Goal: Transaction & Acquisition: Book appointment/travel/reservation

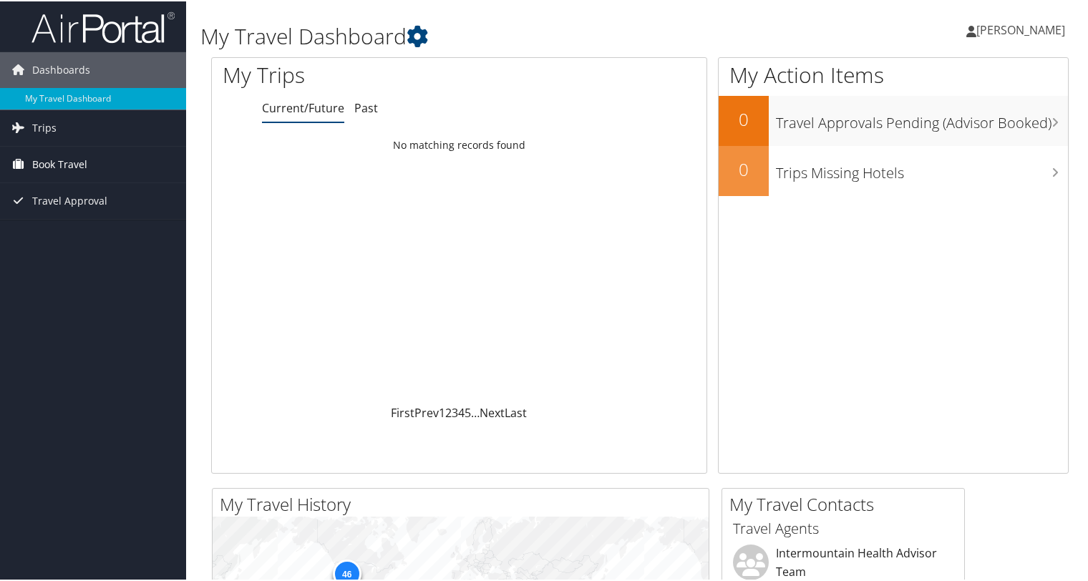
click at [77, 160] on span "Book Travel" at bounding box center [59, 163] width 55 height 36
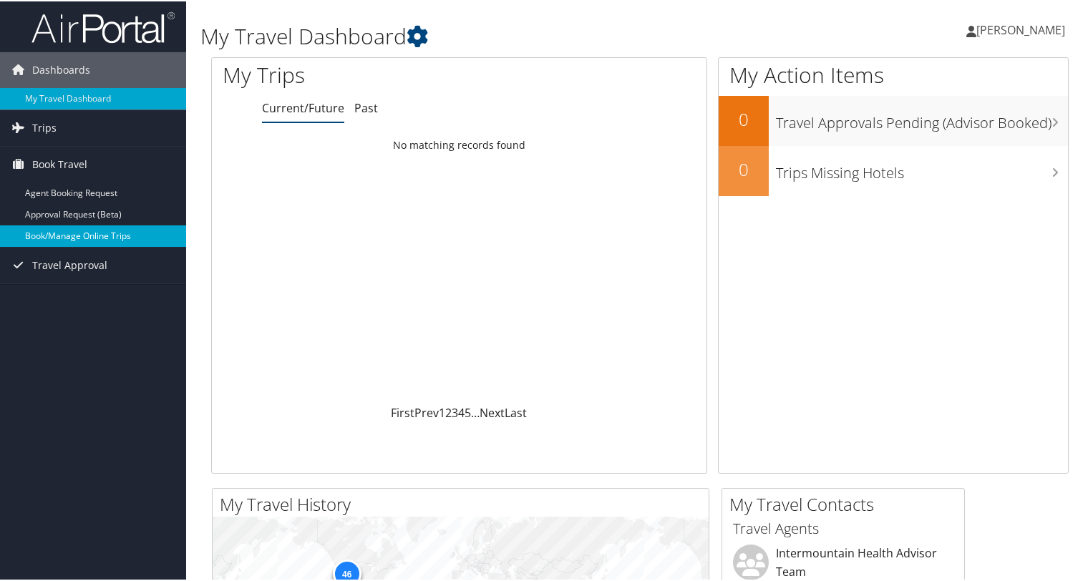
click at [72, 230] on link "Book/Manage Online Trips" at bounding box center [93, 234] width 186 height 21
